Goal: Transaction & Acquisition: Obtain resource

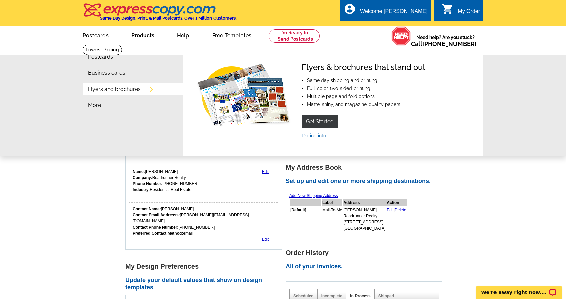
click at [147, 32] on link "Products" at bounding box center [143, 35] width 44 height 16
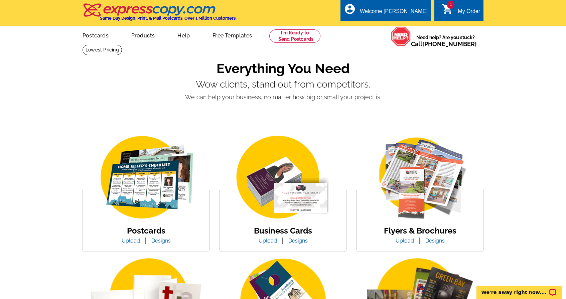
click at [296, 241] on link "Designs" at bounding box center [298, 241] width 29 height 6
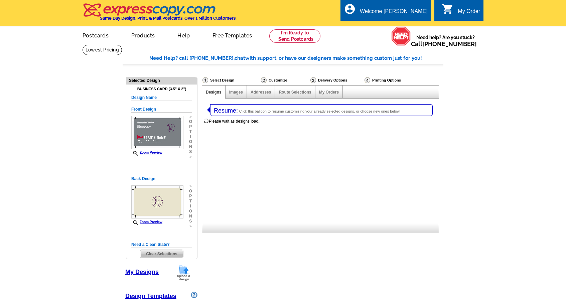
select select "3"
select select "5"
select select "973"
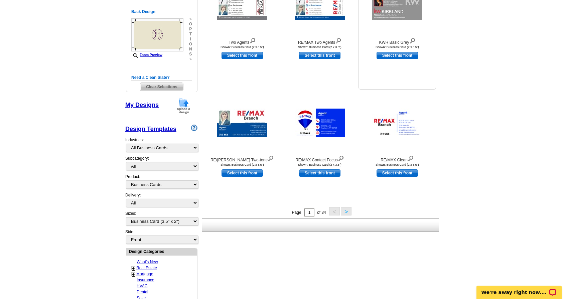
scroll to position [191, 0]
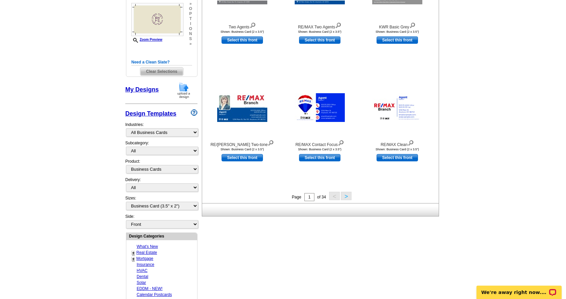
click at [347, 196] on button ">" at bounding box center [346, 196] width 11 height 8
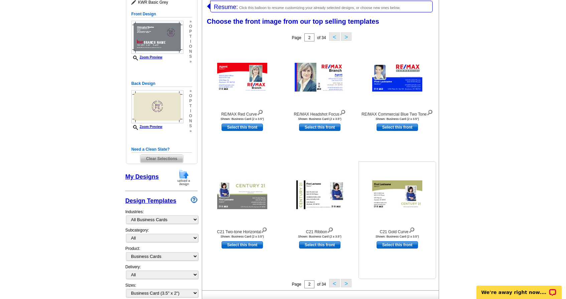
scroll to position [102, 0]
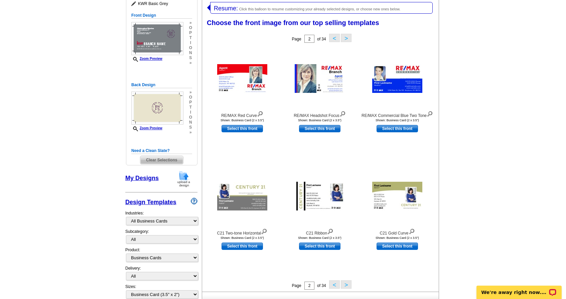
click at [348, 287] on button ">" at bounding box center [346, 285] width 11 height 8
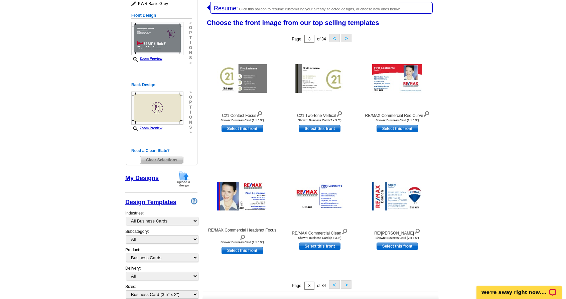
click at [348, 286] on button ">" at bounding box center [346, 285] width 11 height 8
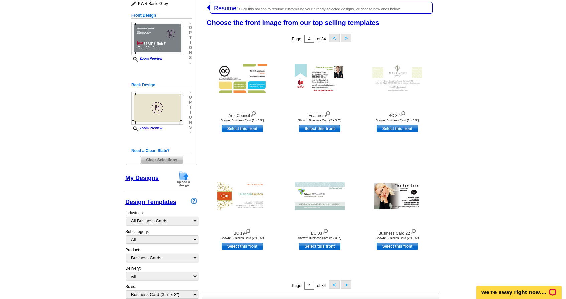
click at [348, 286] on button ">" at bounding box center [346, 285] width 11 height 8
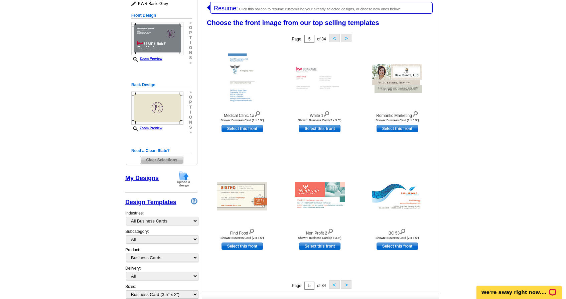
click at [347, 286] on button ">" at bounding box center [346, 285] width 11 height 8
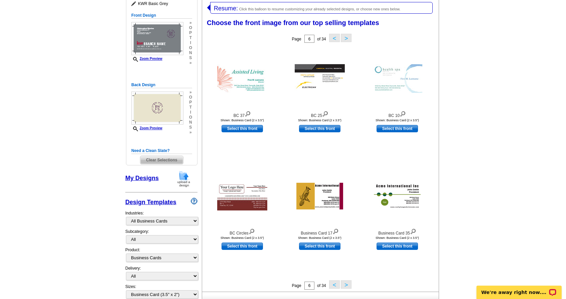
click at [347, 286] on button ">" at bounding box center [346, 285] width 11 height 8
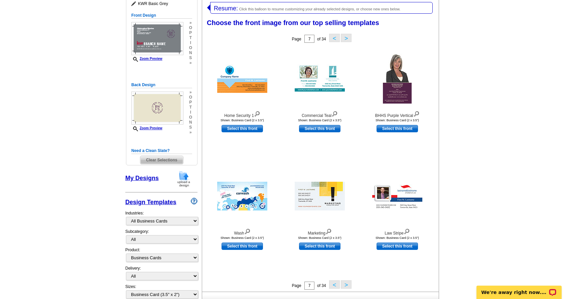
click at [347, 286] on button ">" at bounding box center [346, 285] width 11 height 8
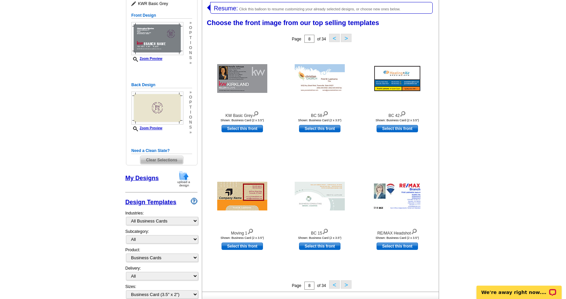
click at [347, 286] on button ">" at bounding box center [346, 285] width 11 height 8
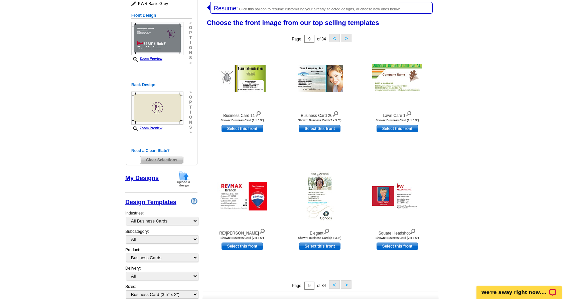
click at [347, 286] on button ">" at bounding box center [346, 285] width 11 height 8
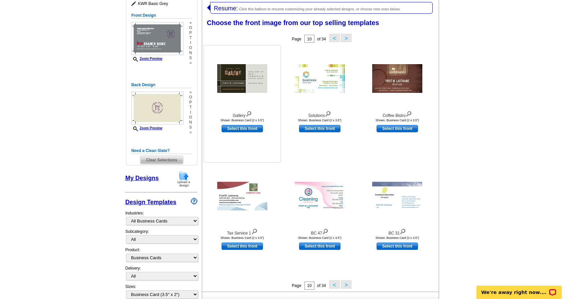
click at [227, 73] on img at bounding box center [242, 78] width 50 height 29
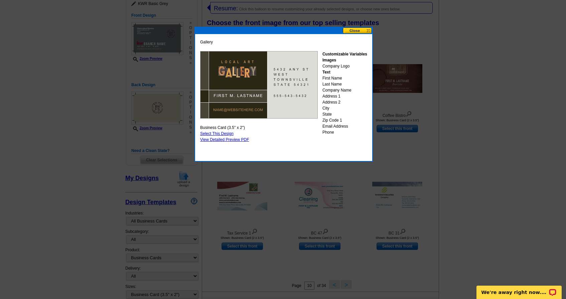
click at [359, 30] on button at bounding box center [357, 30] width 29 height 6
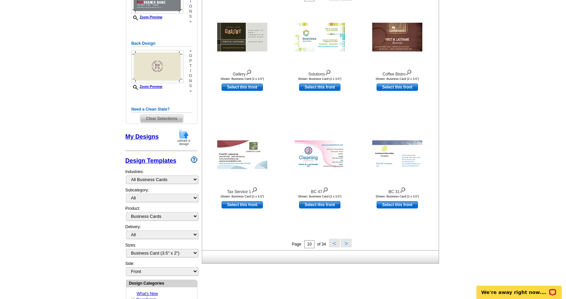
scroll to position [146, 0]
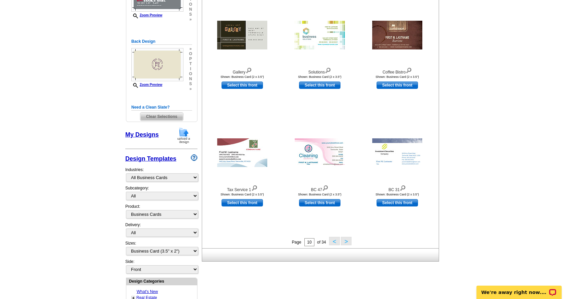
click at [348, 240] on button ">" at bounding box center [346, 241] width 11 height 8
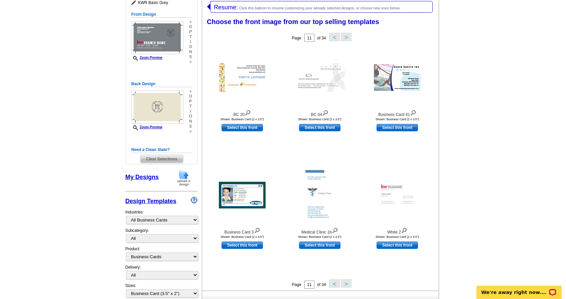
scroll to position [102, 0]
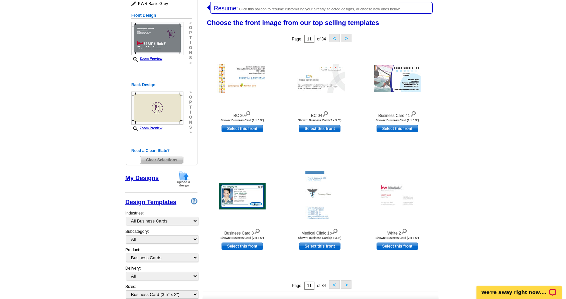
click at [347, 285] on button ">" at bounding box center [346, 285] width 11 height 8
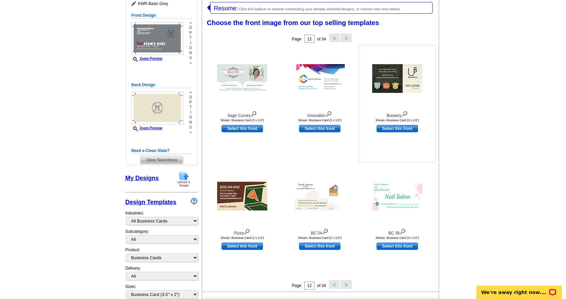
click at [395, 83] on img at bounding box center [398, 78] width 50 height 29
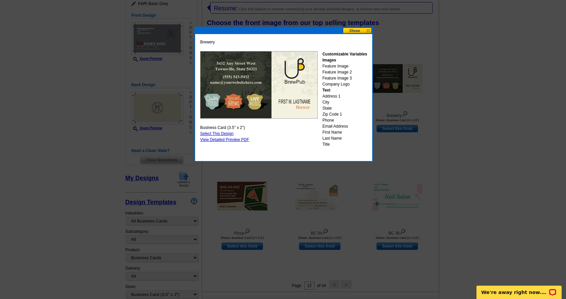
click at [355, 31] on button at bounding box center [357, 30] width 29 height 6
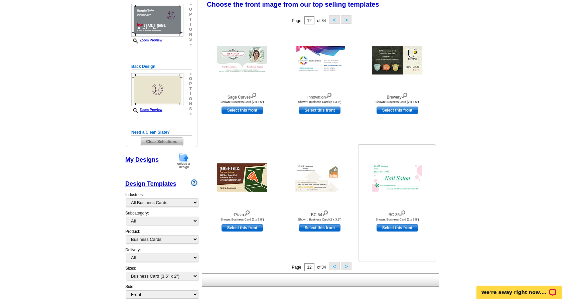
scroll to position [106, 0]
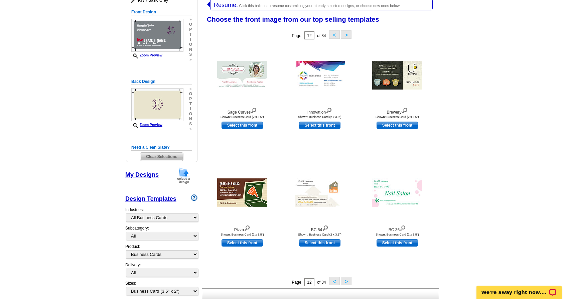
click at [348, 283] on button ">" at bounding box center [346, 281] width 11 height 8
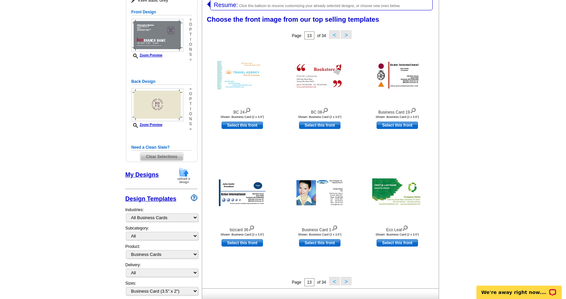
click at [348, 283] on button ">" at bounding box center [346, 281] width 11 height 8
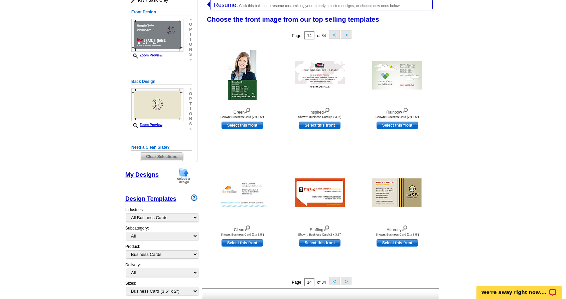
click at [348, 283] on button ">" at bounding box center [346, 281] width 11 height 8
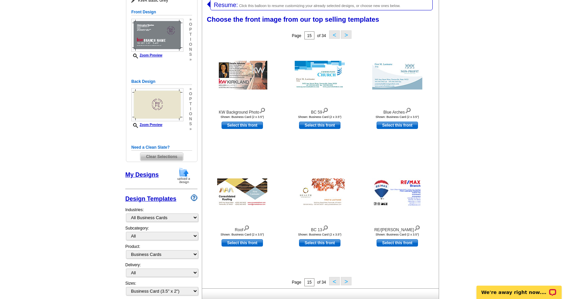
click at [348, 283] on button ">" at bounding box center [346, 281] width 11 height 8
